Goal: Navigation & Orientation: Understand site structure

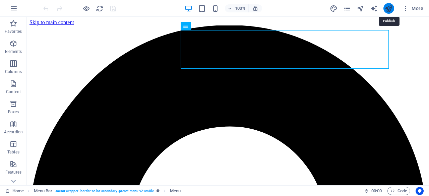
click at [388, 9] on icon "publish" at bounding box center [389, 9] width 8 height 8
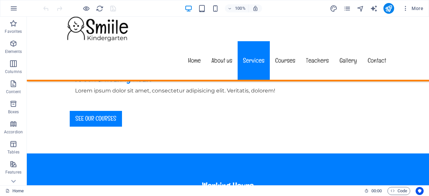
scroll to position [721, 0]
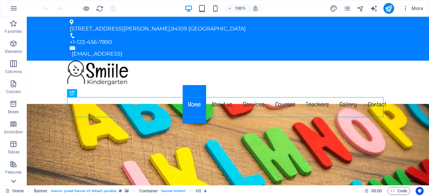
click at [15, 182] on icon at bounding box center [13, 181] width 9 height 9
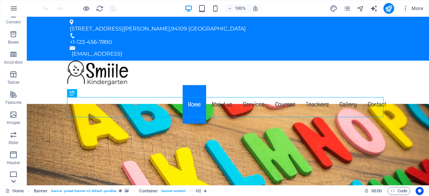
scroll to position [133, 0]
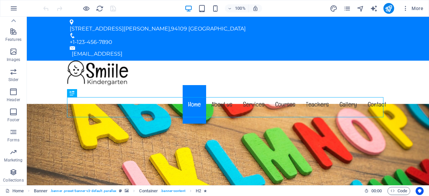
click at [15, 182] on p "Collections" at bounding box center [13, 180] width 20 height 5
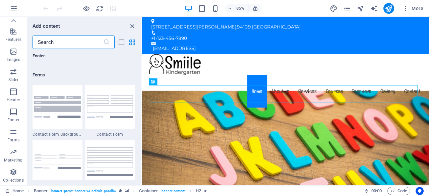
scroll to position [6142, 0]
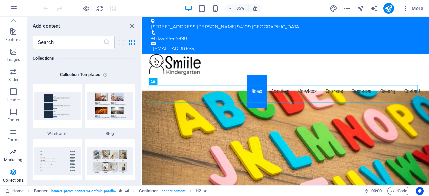
click at [14, 155] on icon "button" at bounding box center [13, 152] width 8 height 8
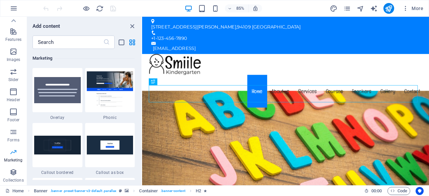
scroll to position [5465, 0]
click at [13, 138] on p "Forms" at bounding box center [13, 140] width 12 height 5
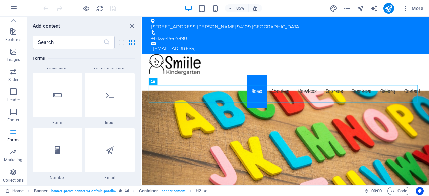
scroll to position [4899, 0]
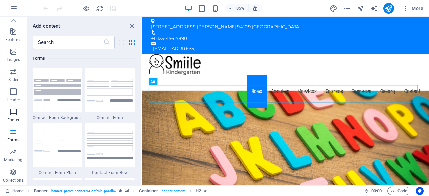
click at [12, 115] on icon "button" at bounding box center [13, 112] width 8 height 8
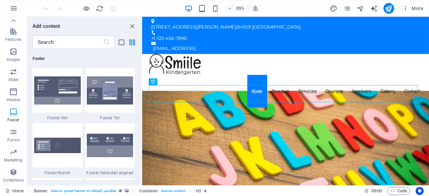
scroll to position [4442, 0]
click at [12, 95] on icon "button" at bounding box center [13, 92] width 8 height 8
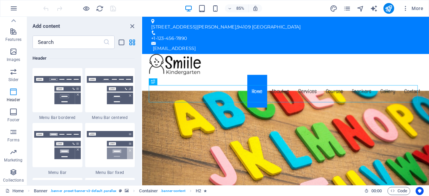
scroll to position [4040, 0]
click at [13, 73] on icon "button" at bounding box center [13, 72] width 8 height 8
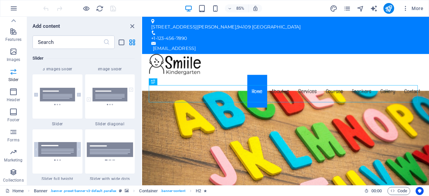
scroll to position [3804, 0]
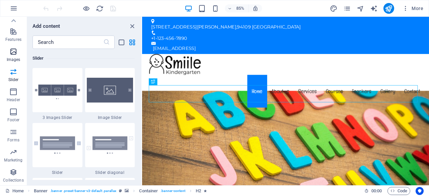
click at [13, 54] on icon "button" at bounding box center [13, 52] width 8 height 8
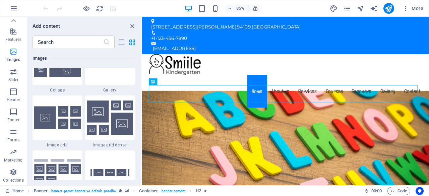
scroll to position [3402, 0]
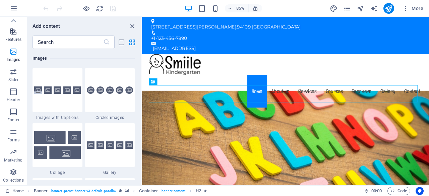
click at [13, 35] on icon "button" at bounding box center [13, 32] width 8 height 8
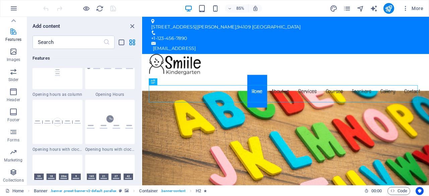
scroll to position [2615, 0]
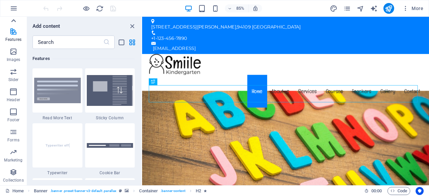
click at [13, 21] on icon at bounding box center [13, 20] width 9 height 9
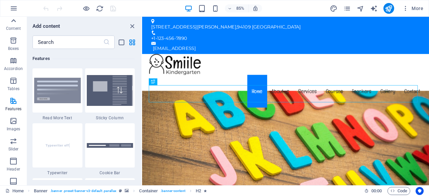
click at [13, 21] on icon at bounding box center [13, 20] width 9 height 9
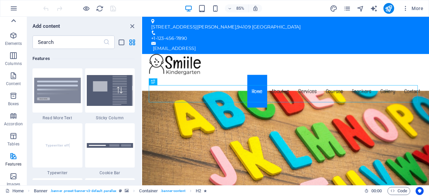
click at [13, 21] on icon at bounding box center [13, 20] width 9 height 9
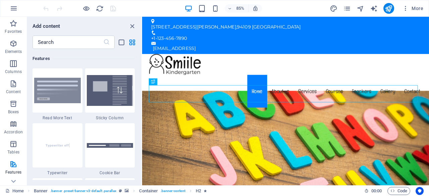
click at [13, 21] on div "Favorites Elements Columns Content Boxes Accordion Tables Features Images Slide…" at bounding box center [13, 101] width 27 height 169
click at [13, 21] on icon "button" at bounding box center [13, 23] width 8 height 8
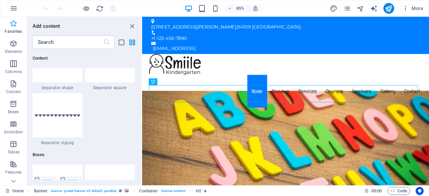
click at [13, 21] on icon "button" at bounding box center [13, 23] width 8 height 8
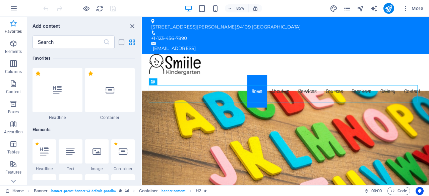
click at [13, 21] on icon "button" at bounding box center [13, 23] width 8 height 8
click at [11, 39] on button "Elements" at bounding box center [13, 47] width 27 height 20
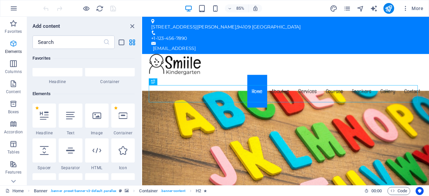
scroll to position [71, 0]
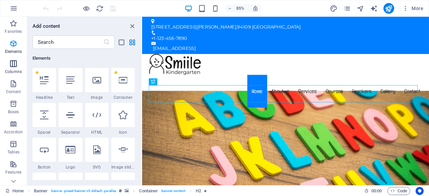
click at [13, 69] on span "Columns" at bounding box center [13, 68] width 27 height 16
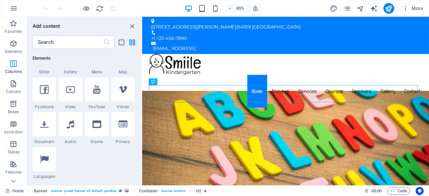
scroll to position [332, 0]
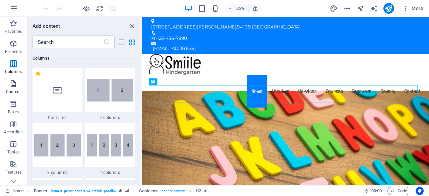
click at [14, 85] on icon "button" at bounding box center [13, 84] width 8 height 8
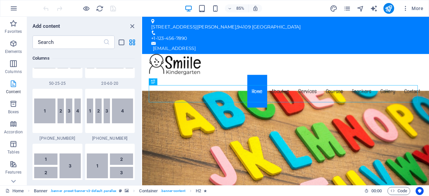
scroll to position [1174, 0]
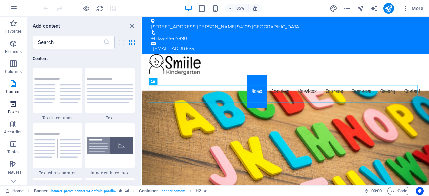
click at [11, 107] on icon "button" at bounding box center [13, 104] width 8 height 8
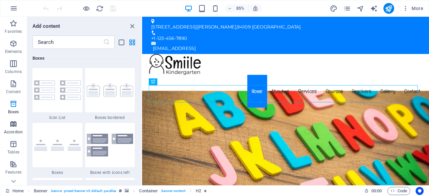
click at [13, 125] on icon "button" at bounding box center [13, 124] width 8 height 8
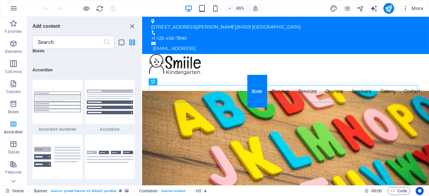
scroll to position [2142, 0]
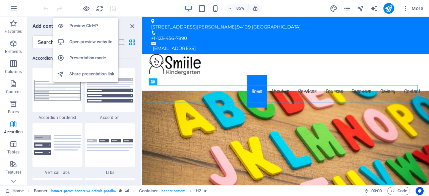
click at [85, 27] on h6 "Preview Ctrl+P" at bounding box center [91, 26] width 45 height 8
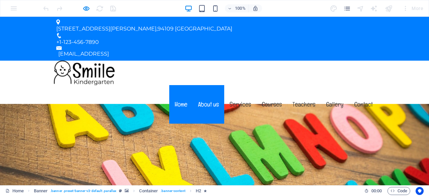
click at [204, 85] on link "About us" at bounding box center [209, 104] width 32 height 39
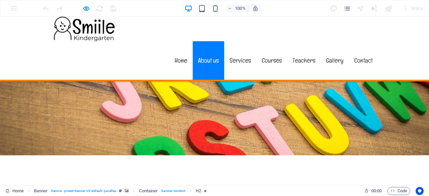
scroll to position [174, 0]
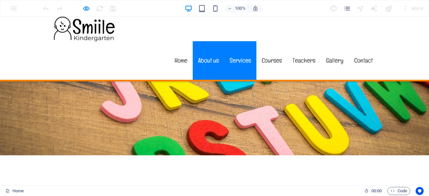
click at [243, 41] on link "Services" at bounding box center [240, 60] width 32 height 39
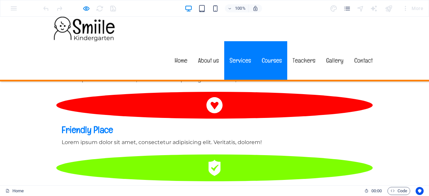
click at [266, 41] on link "Courses" at bounding box center [272, 60] width 31 height 39
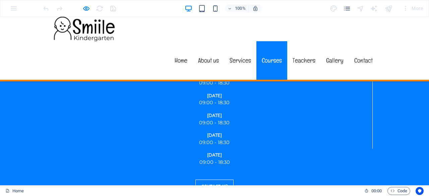
scroll to position [971, 0]
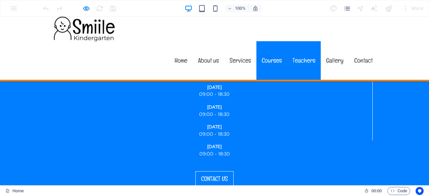
click at [306, 41] on link "Teachers" at bounding box center [305, 60] width 34 height 39
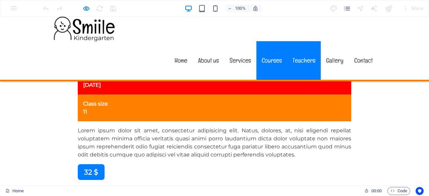
scroll to position [2928, 0]
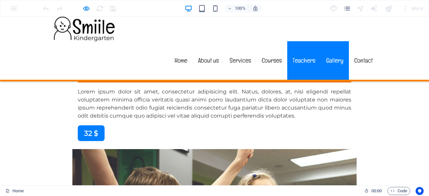
click at [332, 41] on link "Gallery" at bounding box center [335, 60] width 28 height 39
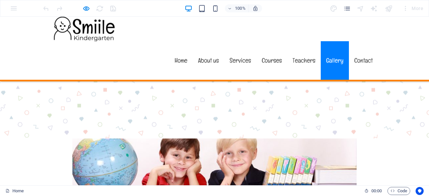
scroll to position [4115, 0]
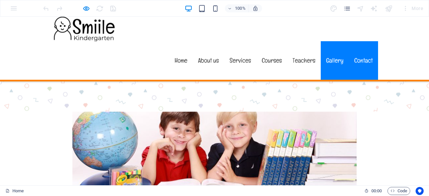
click at [356, 41] on link "Contact" at bounding box center [363, 60] width 29 height 39
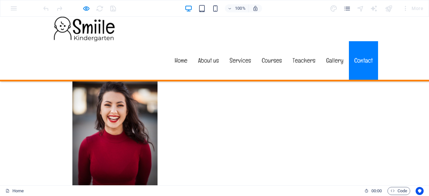
scroll to position [4559, 0]
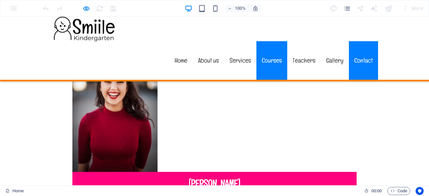
click at [266, 41] on link "Courses" at bounding box center [272, 60] width 31 height 39
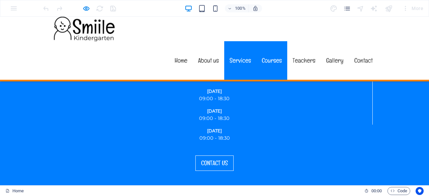
scroll to position [971, 0]
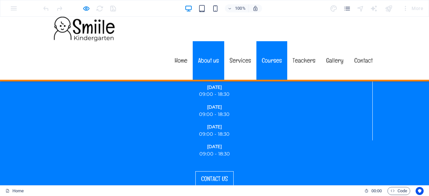
click at [213, 41] on link "About us" at bounding box center [209, 60] width 32 height 39
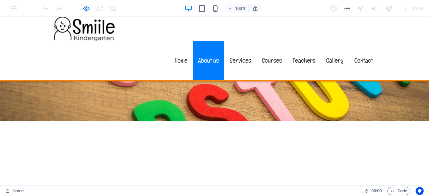
scroll to position [174, 0]
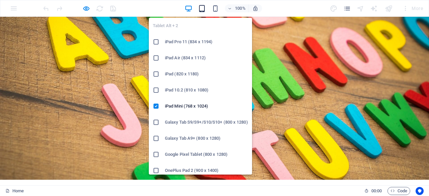
click at [203, 7] on icon "button" at bounding box center [202, 9] width 8 height 8
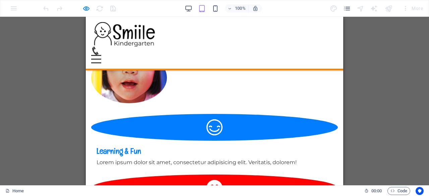
scroll to position [434, 0]
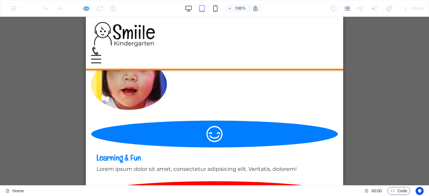
click at [101, 55] on div "Menu" at bounding box center [96, 59] width 10 height 8
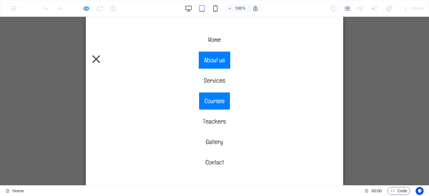
click at [217, 103] on link "Courses" at bounding box center [214, 101] width 31 height 17
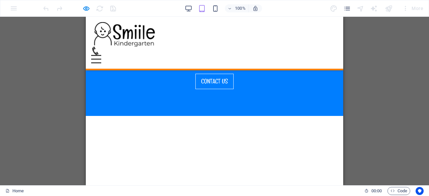
scroll to position [1188, 0]
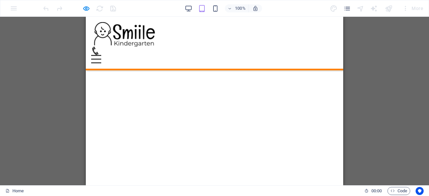
click at [101, 55] on div "Menu" at bounding box center [96, 59] width 10 height 8
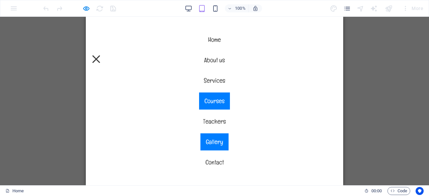
click at [217, 140] on link "Gallery" at bounding box center [215, 142] width 28 height 17
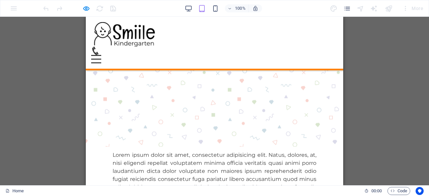
scroll to position [3855, 0]
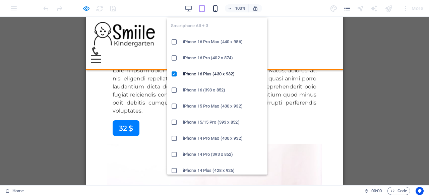
click at [215, 7] on icon "button" at bounding box center [216, 9] width 8 height 8
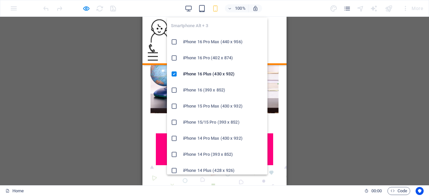
scroll to position [3845, 0]
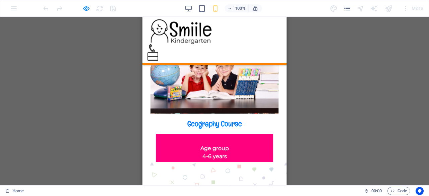
click at [158, 52] on button "Menu" at bounding box center [153, 52] width 10 height 1
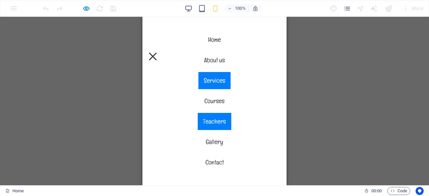
click at [214, 82] on link "Services" at bounding box center [215, 80] width 32 height 17
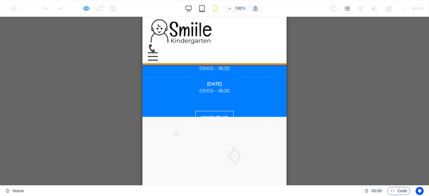
scroll to position [923, 0]
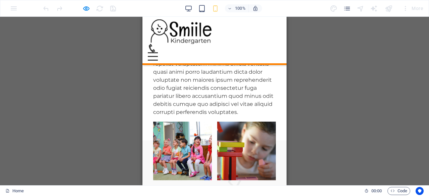
scroll to position [1329, 0]
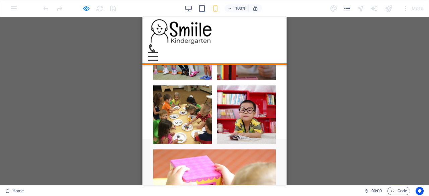
scroll to position [1459, 0]
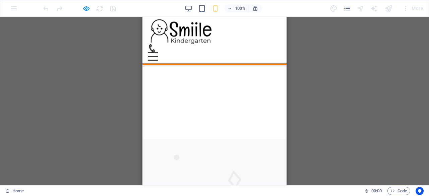
scroll to position [1107, 0]
click at [229, 8] on icon "button" at bounding box center [230, 8] width 5 height 4
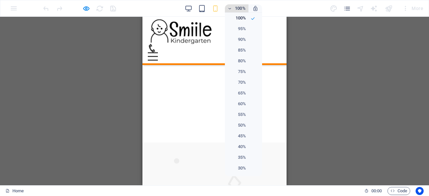
click at [229, 8] on div at bounding box center [214, 98] width 429 height 196
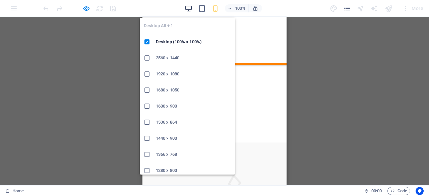
click at [187, 5] on icon "button" at bounding box center [189, 9] width 8 height 8
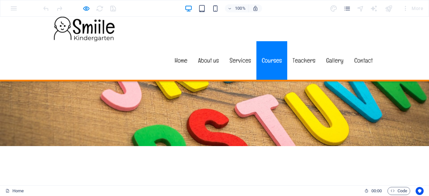
scroll to position [0, 0]
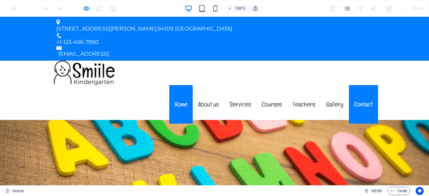
click at [360, 85] on link "Contact" at bounding box center [363, 104] width 29 height 39
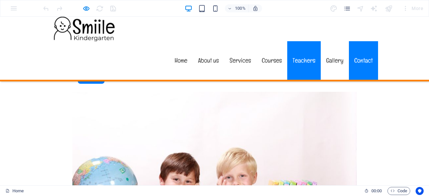
scroll to position [4681, 0]
